Goal: Find specific page/section: Find specific page/section

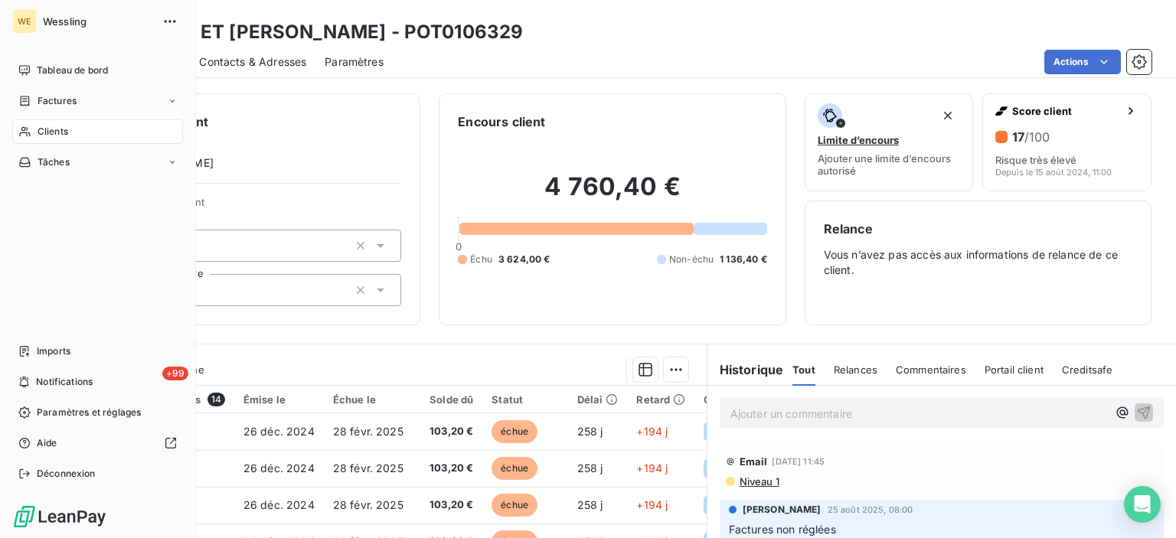
click at [86, 122] on div "Clients" at bounding box center [97, 131] width 171 height 24
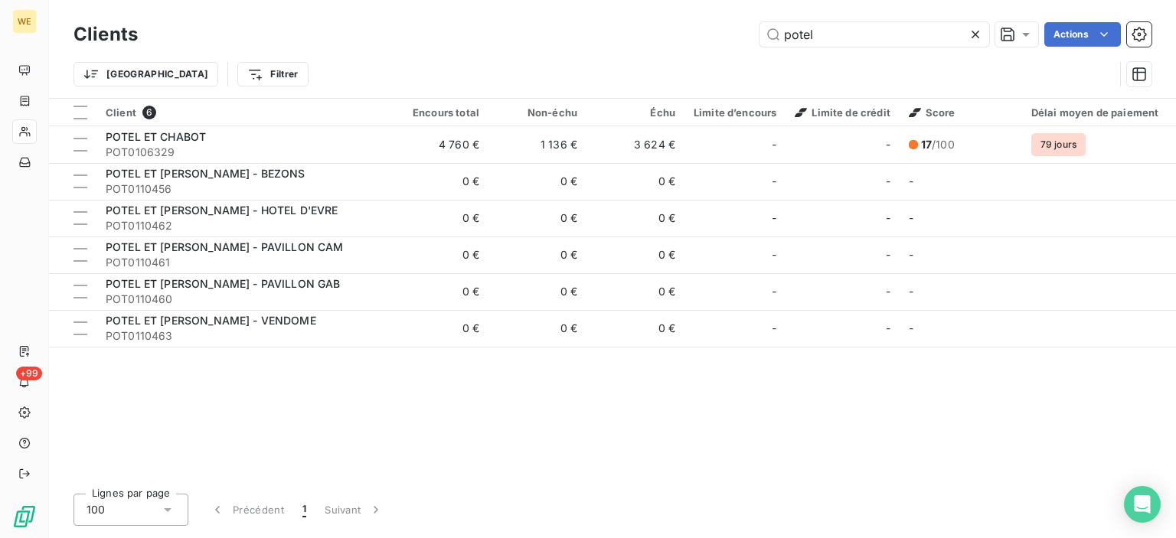
click at [974, 30] on icon at bounding box center [975, 34] width 15 height 15
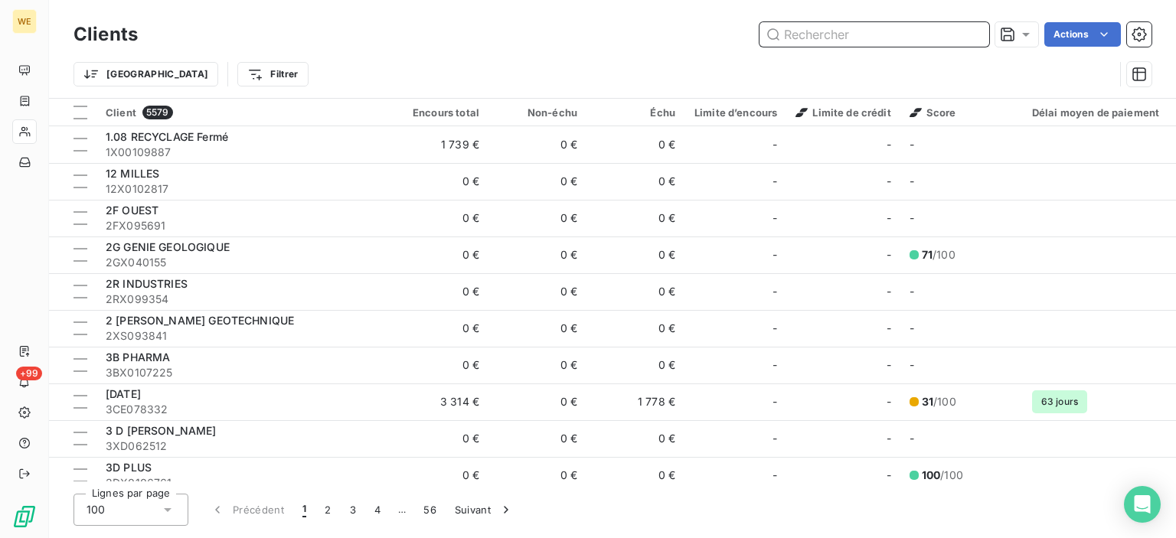
click at [782, 31] on input "text" at bounding box center [874, 34] width 230 height 24
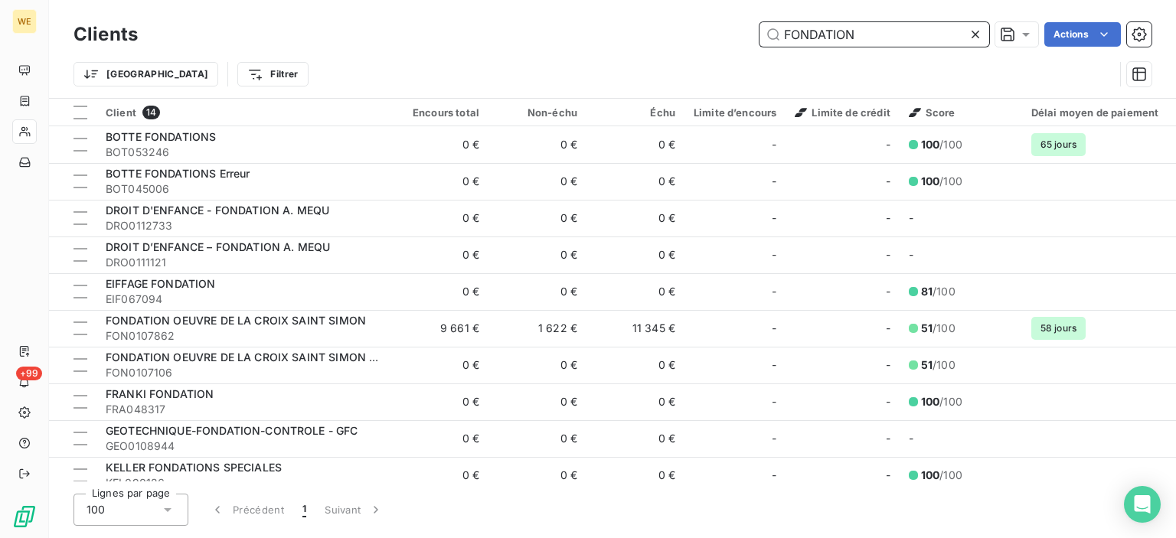
type input "FONDATION"
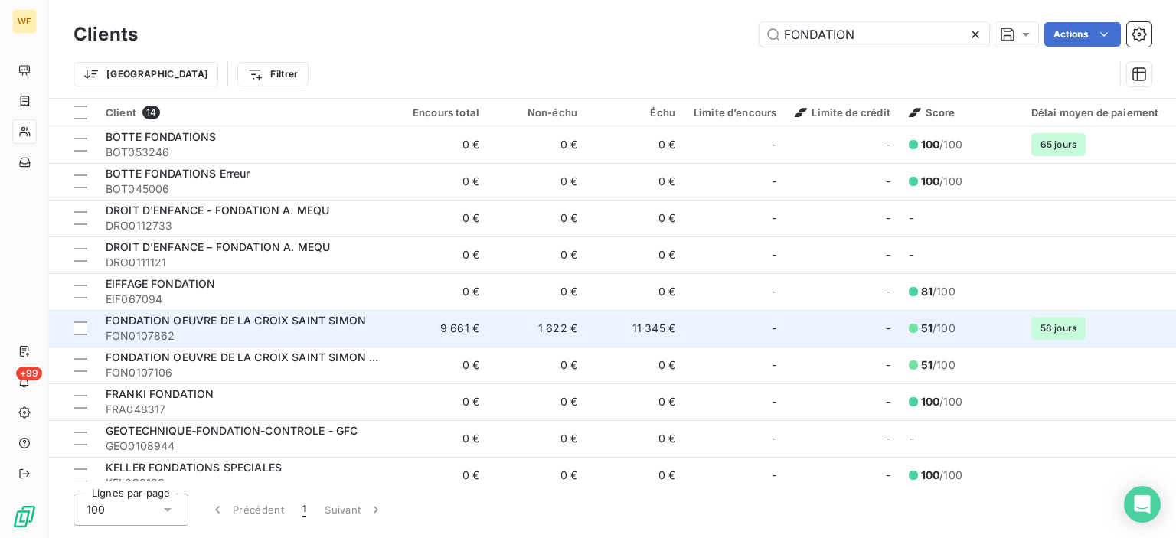
click at [386, 322] on td "FONDATION OEUVRE DE LA CROIX SAINT SIMON FON0107862" at bounding box center [243, 328] width 294 height 37
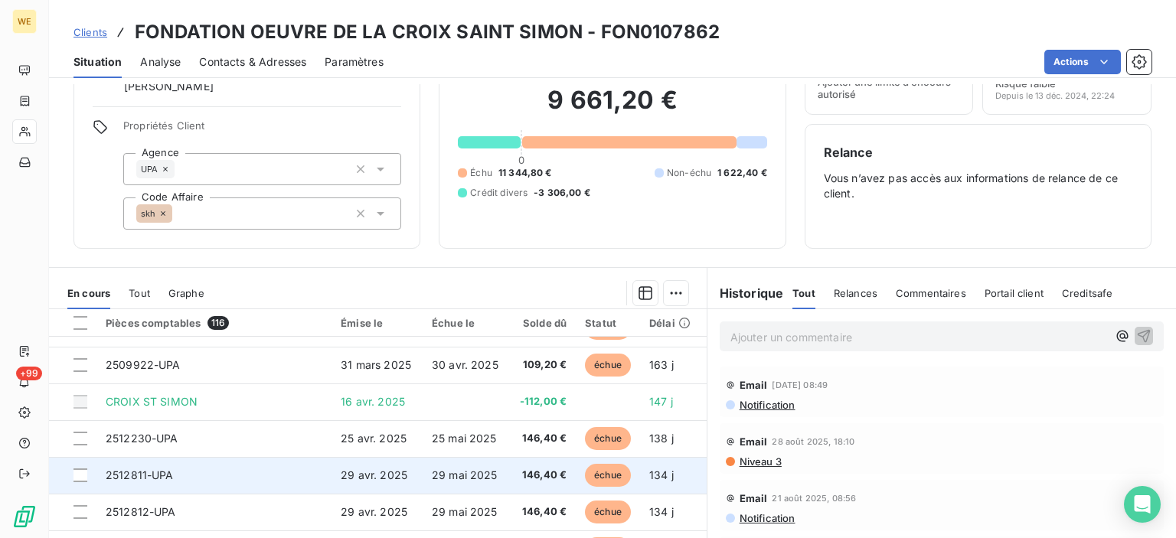
scroll to position [428, 0]
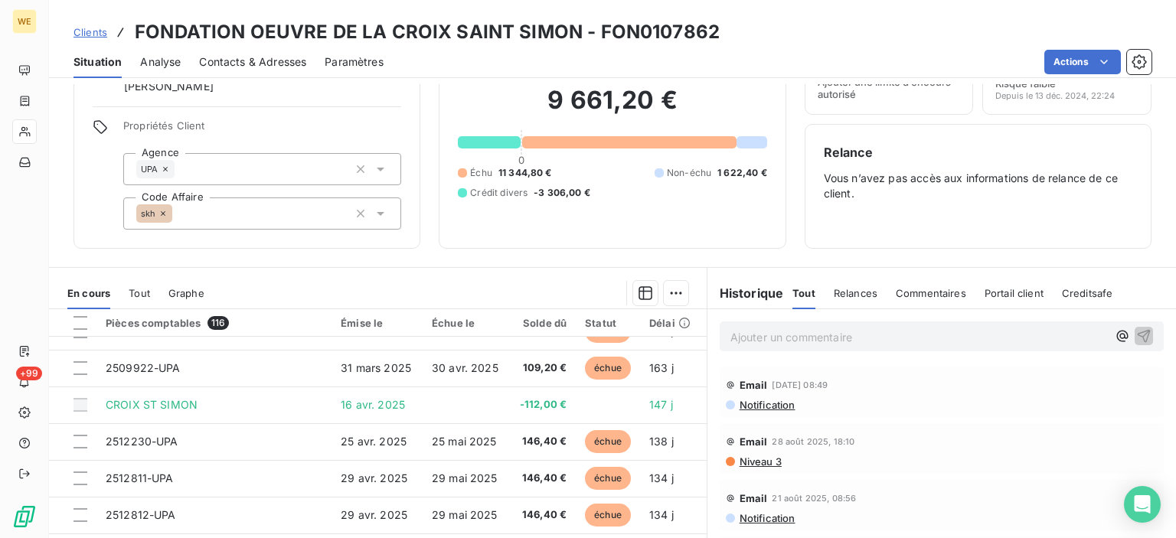
click at [280, 262] on div "Informations client Gestionnaires [PERSON_NAME] SOUKHAREVSKOFF Propriétés Clien…" at bounding box center [612, 311] width 1127 height 454
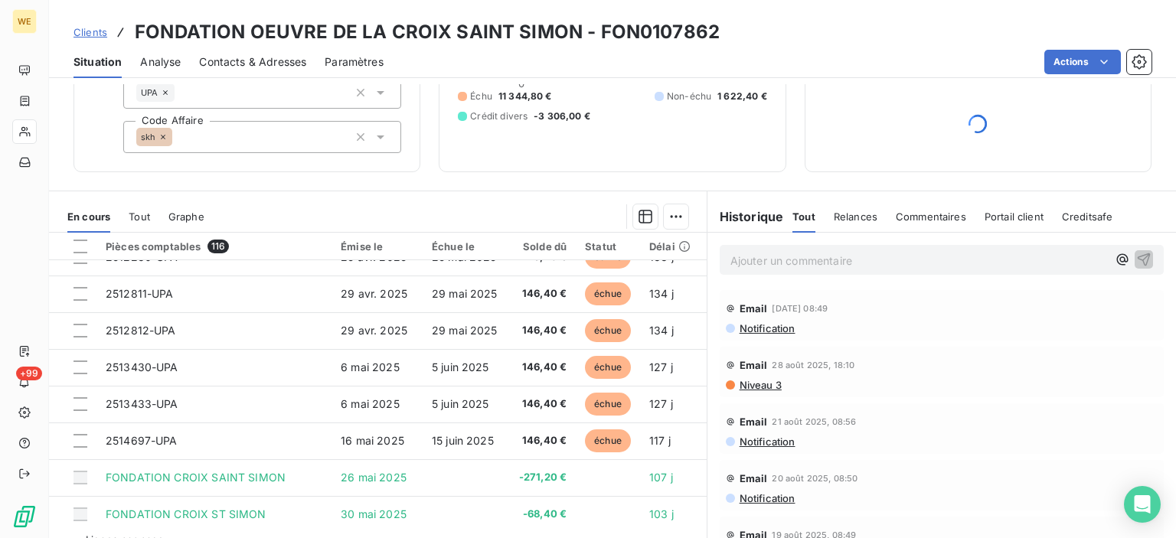
scroll to position [0, 0]
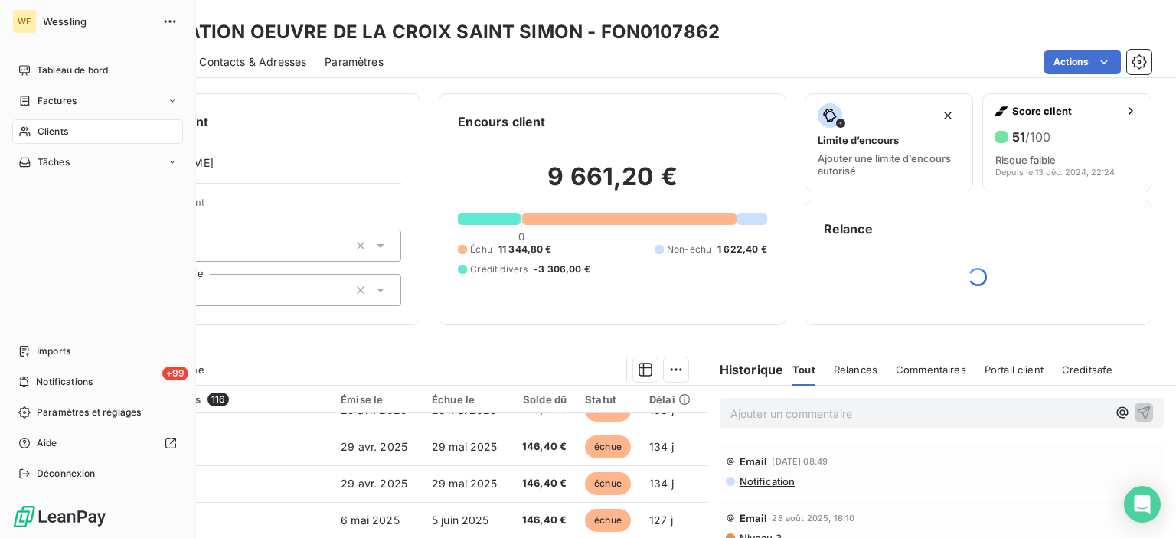
click at [67, 132] on span "Clients" at bounding box center [53, 132] width 31 height 14
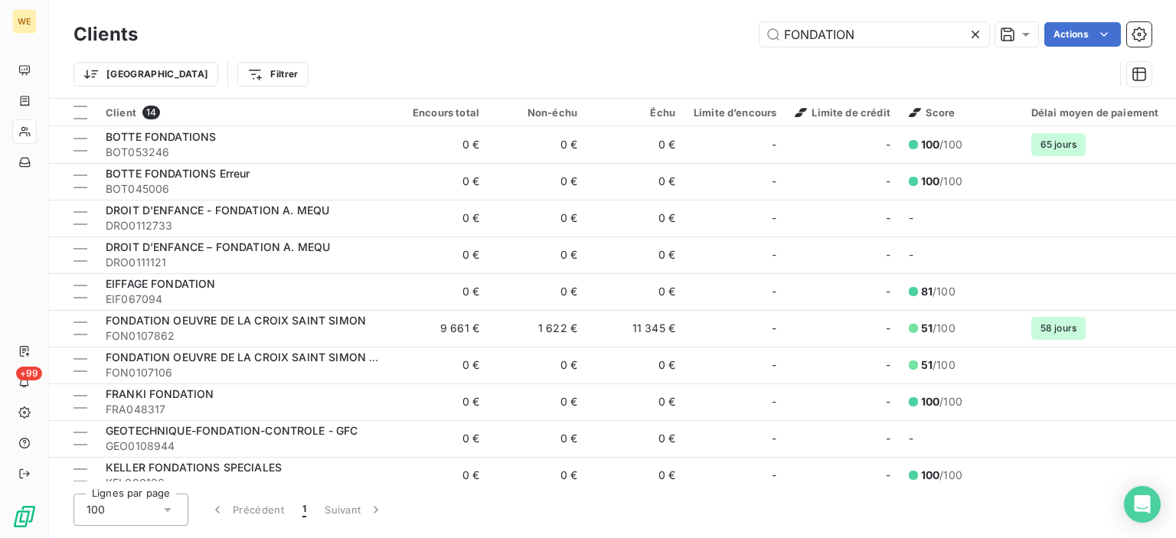
click at [978, 35] on icon at bounding box center [975, 34] width 15 height 15
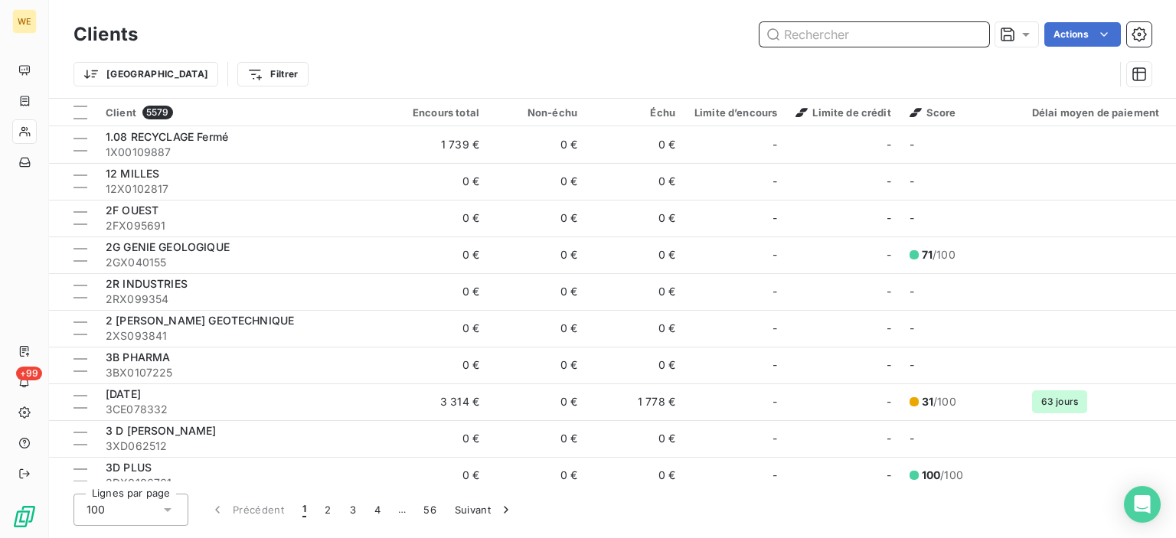
click at [826, 40] on input "text" at bounding box center [874, 34] width 230 height 24
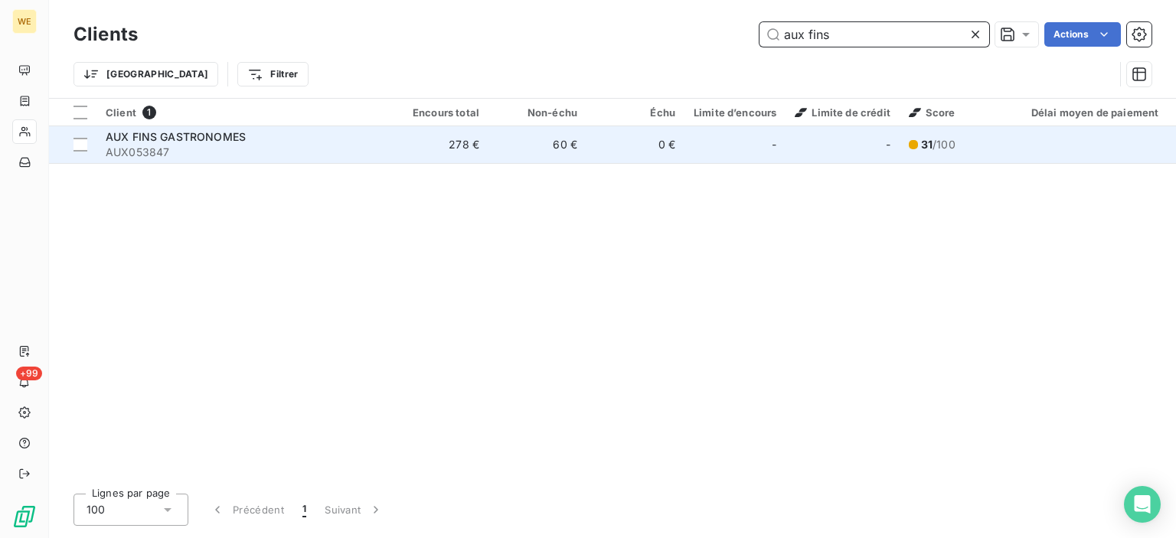
type input "aux fins"
click at [474, 137] on td "278 €" at bounding box center [439, 144] width 98 height 37
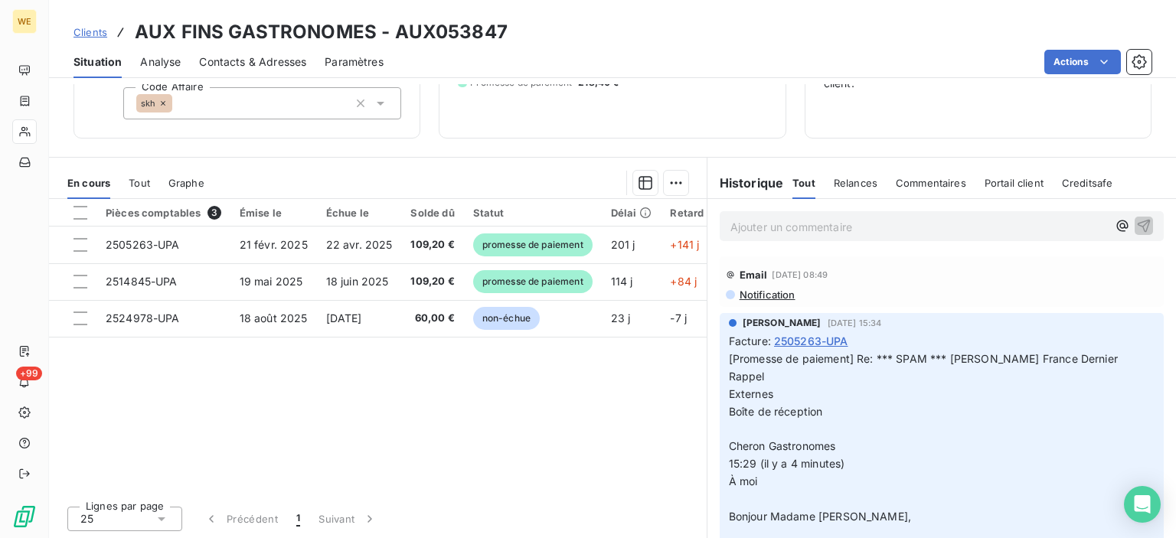
scroll to position [230, 0]
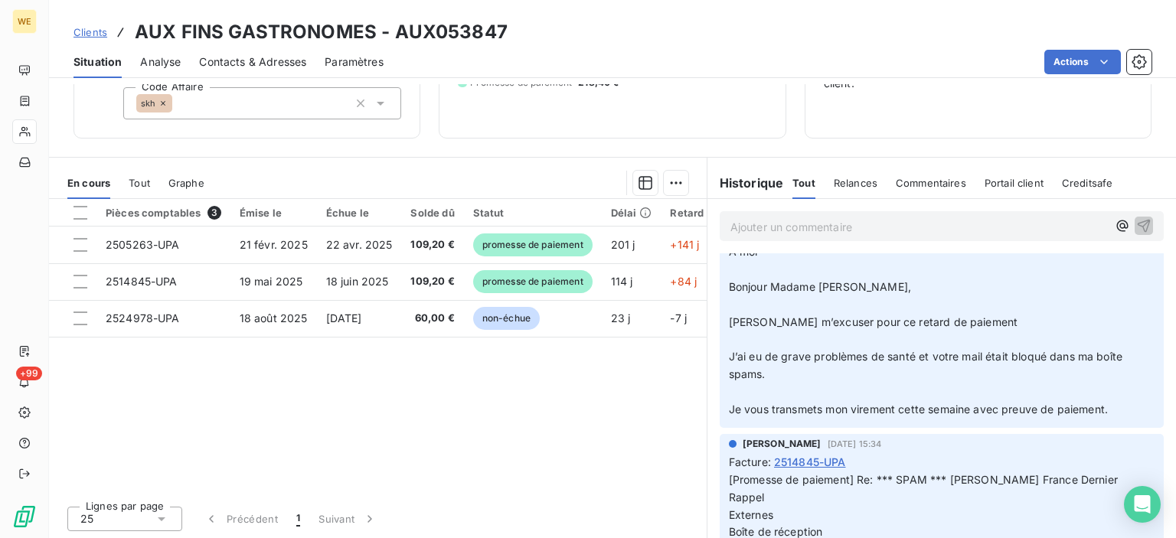
click at [543, 440] on div "Pièces comptables 3 Émise le Échue le Solde dû Statut Délai Retard Code affaire…" at bounding box center [378, 346] width 658 height 295
